Goal: Find specific page/section: Find specific page/section

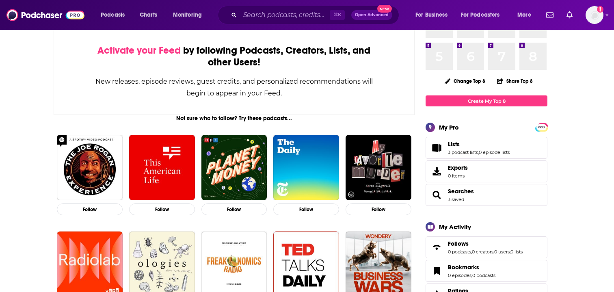
scroll to position [114, 0]
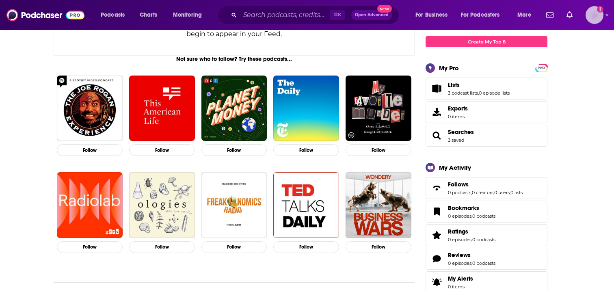
click at [598, 17] on img "Logged in as adrian.villarreal" at bounding box center [595, 15] width 18 height 18
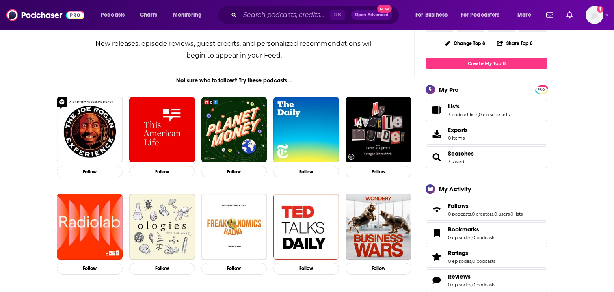
scroll to position [84, 0]
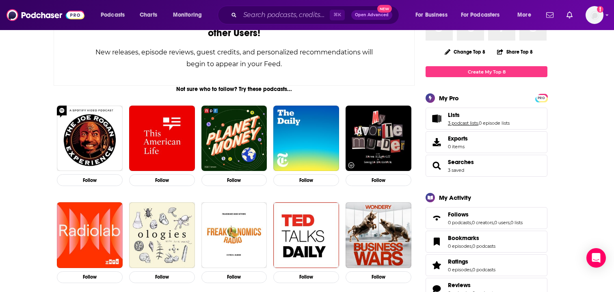
click at [464, 124] on link "3 podcast lists" at bounding box center [463, 123] width 30 height 6
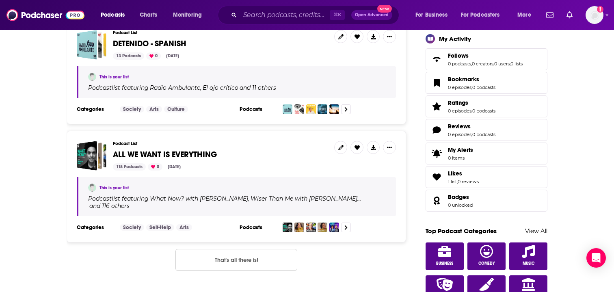
scroll to position [251, 0]
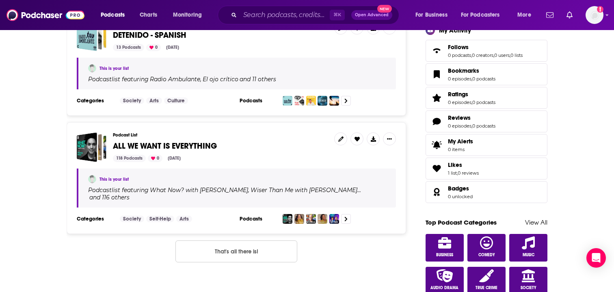
click at [170, 146] on span "ALL WE WANT IS EVERYTHING" at bounding box center [165, 146] width 104 height 10
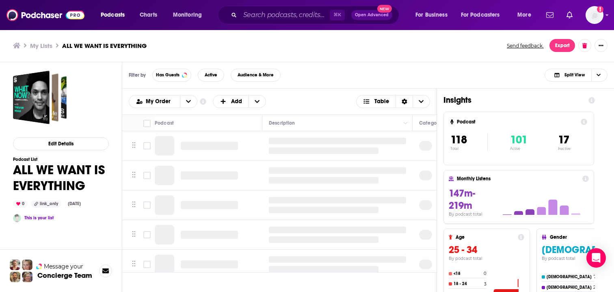
scroll to position [8, 0]
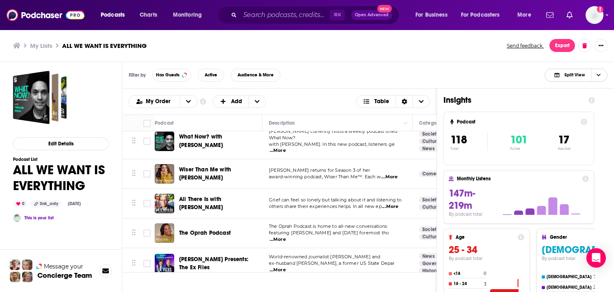
click at [600, 73] on icon "Choose View" at bounding box center [599, 75] width 4 height 4
click at [577, 102] on span "Podcast Only" at bounding box center [581, 102] width 40 height 4
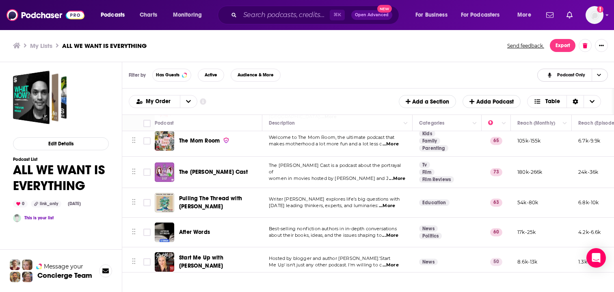
scroll to position [2735, 0]
